Goal: Information Seeking & Learning: Learn about a topic

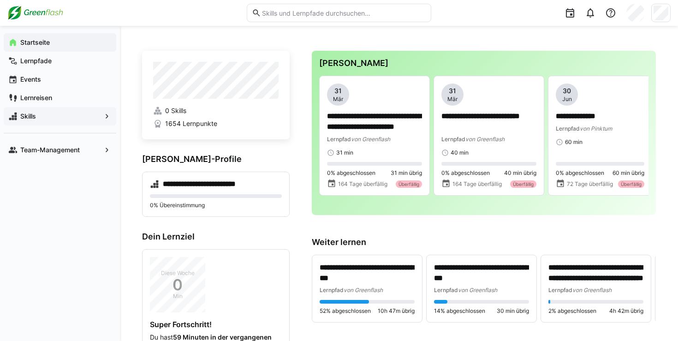
click at [88, 124] on div "Skills" at bounding box center [60, 116] width 112 height 18
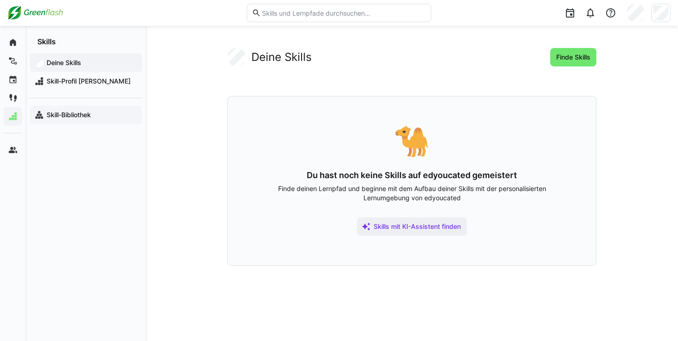
click at [0, 0] on app-navigation-label "Skill-Bibliothek" at bounding box center [0, 0] width 0 height 0
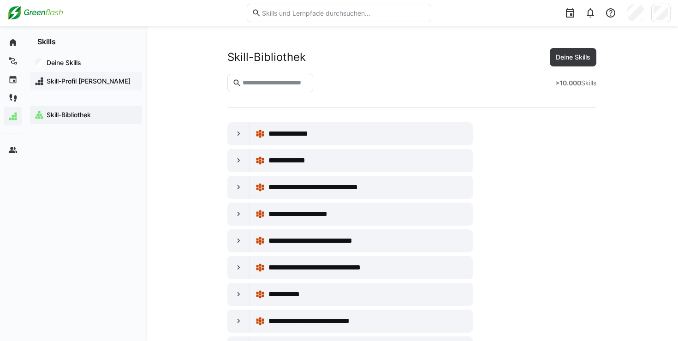
click at [91, 77] on span "Skill-Profil [PERSON_NAME]" at bounding box center [91, 81] width 92 height 9
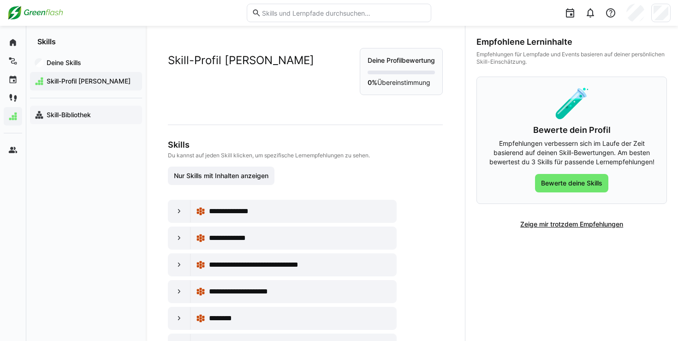
click at [0, 0] on app-navigation-label "Skill-Bibliothek" at bounding box center [0, 0] width 0 height 0
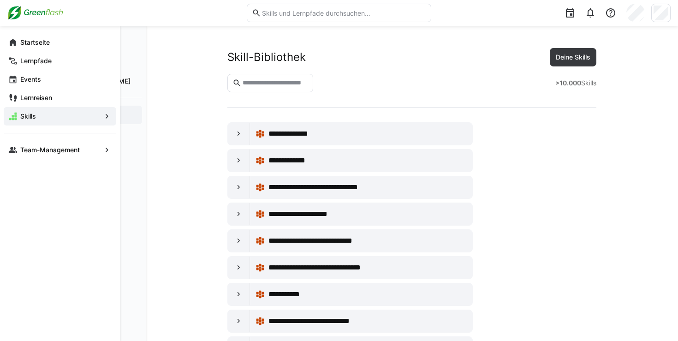
click at [8, 147] on eds-icon at bounding box center [12, 149] width 9 height 9
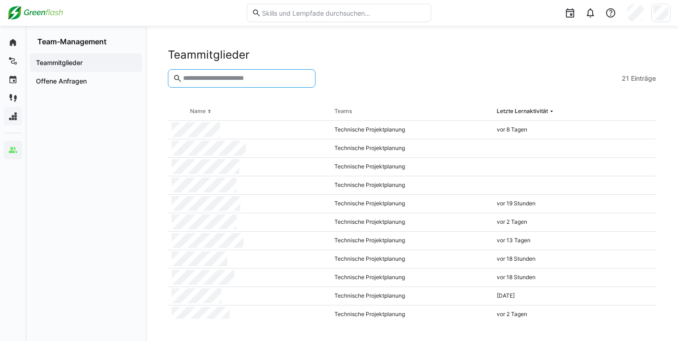
click at [241, 75] on input "text" at bounding box center [246, 78] width 128 height 8
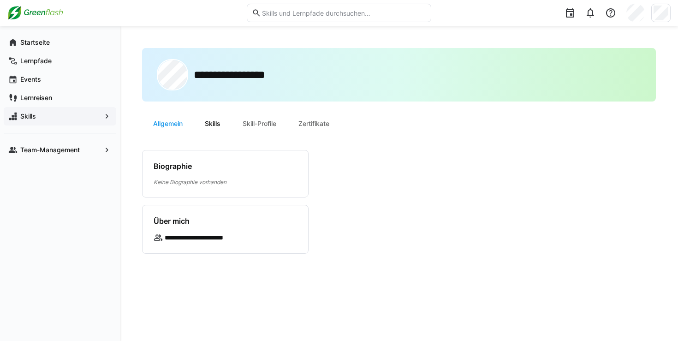
click at [230, 132] on div "Skills" at bounding box center [213, 123] width 38 height 22
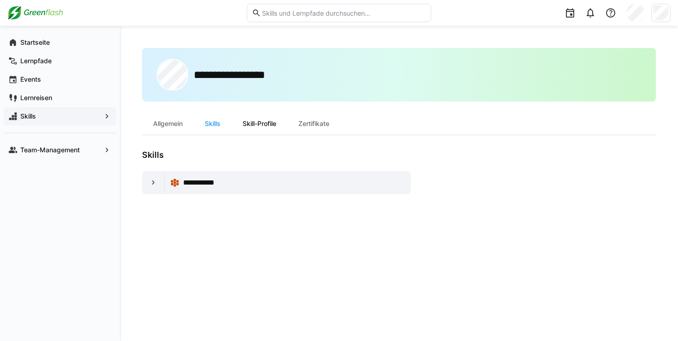
click at [250, 127] on div "Skill-Profile" at bounding box center [259, 123] width 56 height 22
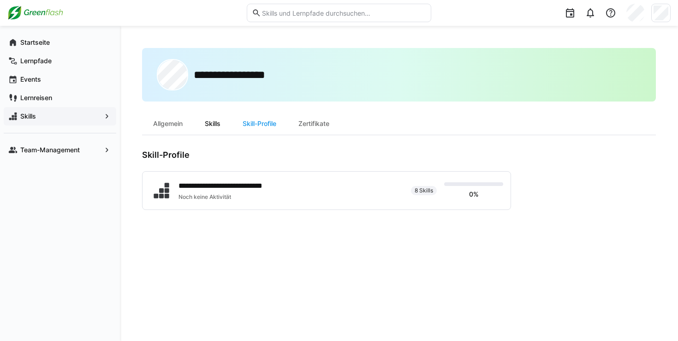
click at [210, 128] on div "Skills" at bounding box center [213, 123] width 38 height 22
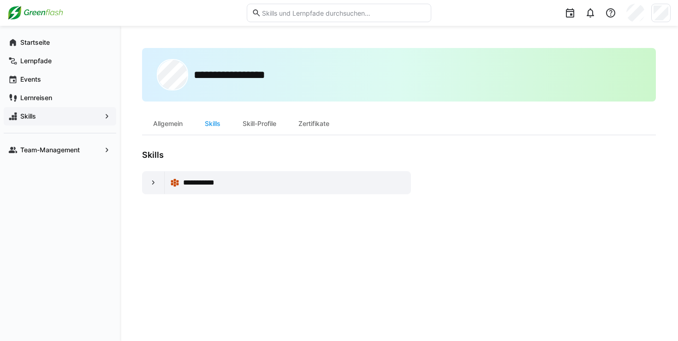
click at [211, 186] on span "**********" at bounding box center [206, 182] width 47 height 11
click at [160, 185] on div at bounding box center [153, 182] width 22 height 22
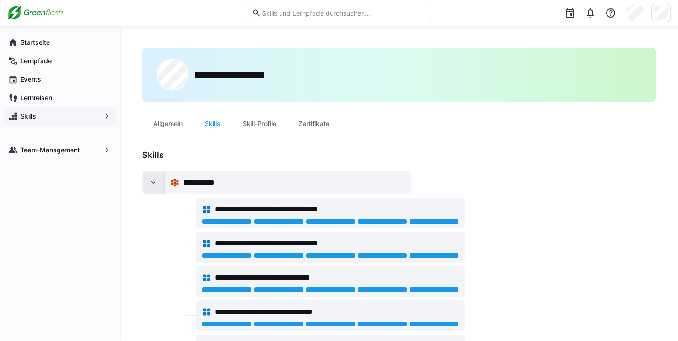
click at [152, 188] on div at bounding box center [153, 182] width 22 height 22
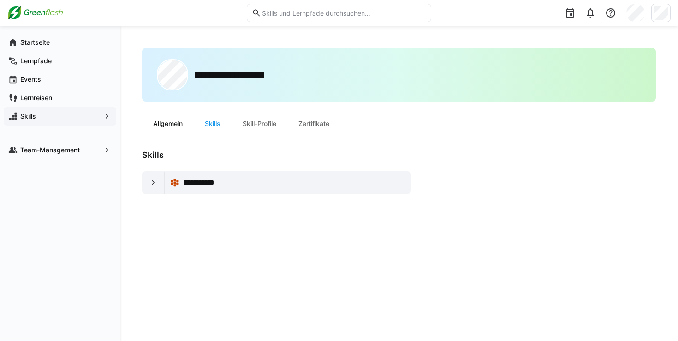
click at [181, 121] on div "Allgemein" at bounding box center [168, 123] width 52 height 22
